Goal: Information Seeking & Learning: Learn about a topic

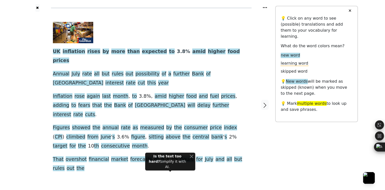
click at [35, 70] on div at bounding box center [37, 105] width 21 height 186
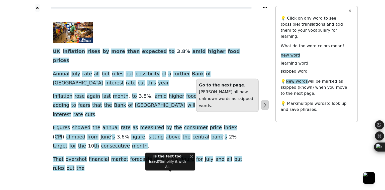
click at [265, 103] on icon "button" at bounding box center [264, 105] width 3 height 5
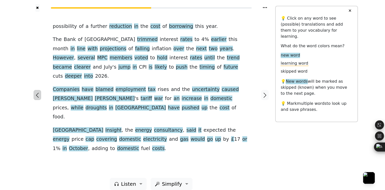
click at [37, 92] on icon "button" at bounding box center [37, 95] width 6 height 6
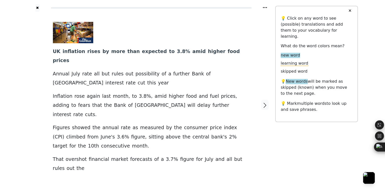
click at [138, 171] on link "Generate audio for the content" at bounding box center [145, 175] width 70 height 8
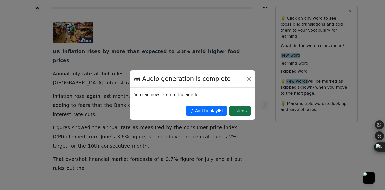
click at [238, 108] on button "Listen →" at bounding box center [240, 111] width 22 height 10
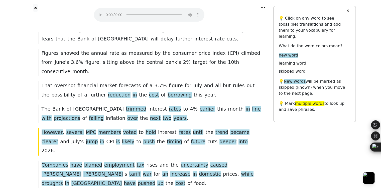
scroll to position [95, 0]
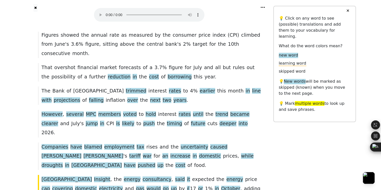
click at [21, 53] on div "✖ UK inflation rises by more than expected to 3 . 8 % amid higher food prices .…" at bounding box center [190, 70] width 381 height 331
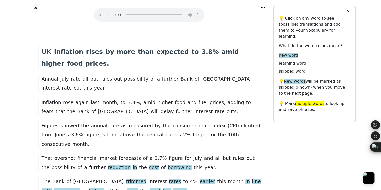
scroll to position [0, 0]
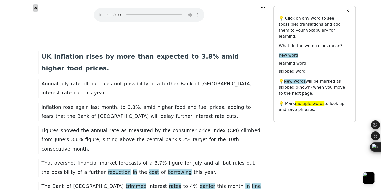
click at [38, 8] on button "✖" at bounding box center [35, 8] width 4 height 8
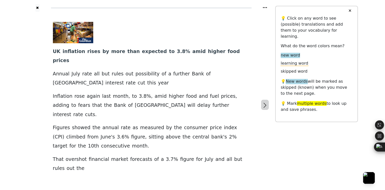
click at [262, 102] on icon "button" at bounding box center [265, 105] width 6 height 6
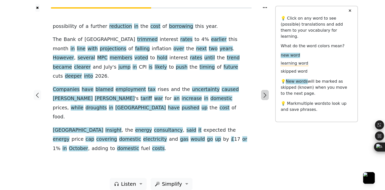
click at [262, 92] on icon "button" at bounding box center [265, 95] width 6 height 6
